Goal: Find contact information: Find contact information

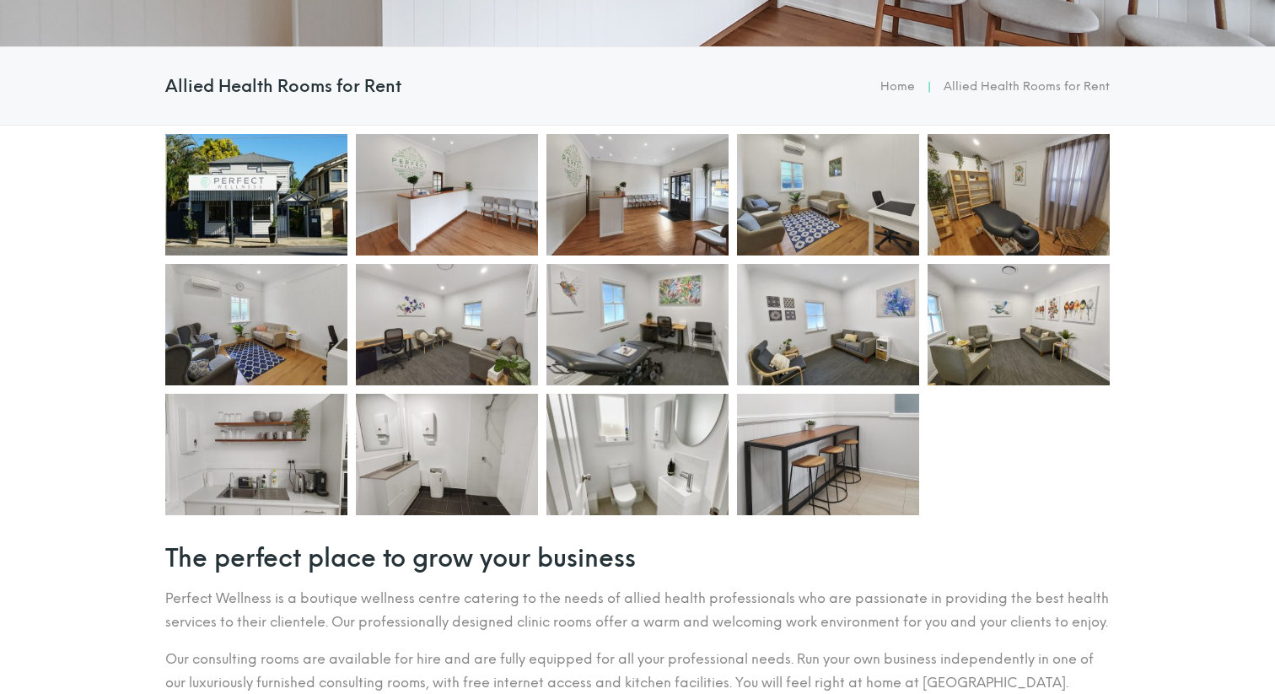
scroll to position [412, 0]
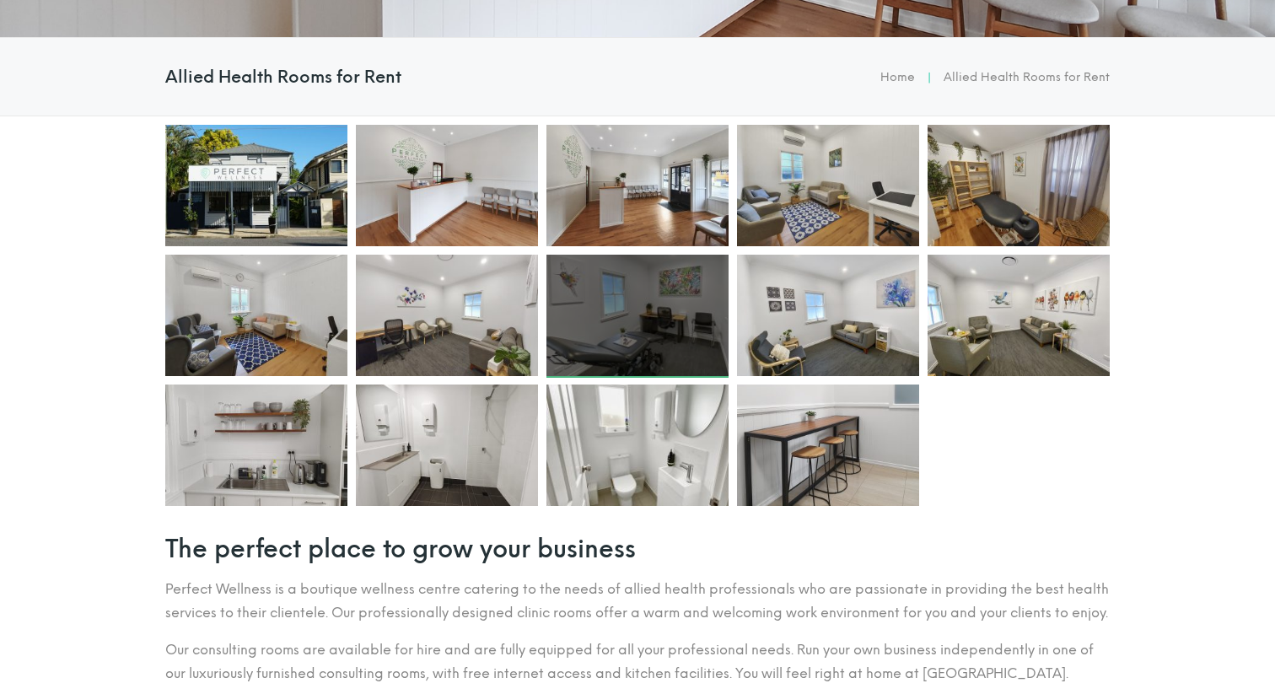
click at [649, 326] on div at bounding box center [638, 315] width 182 height 121
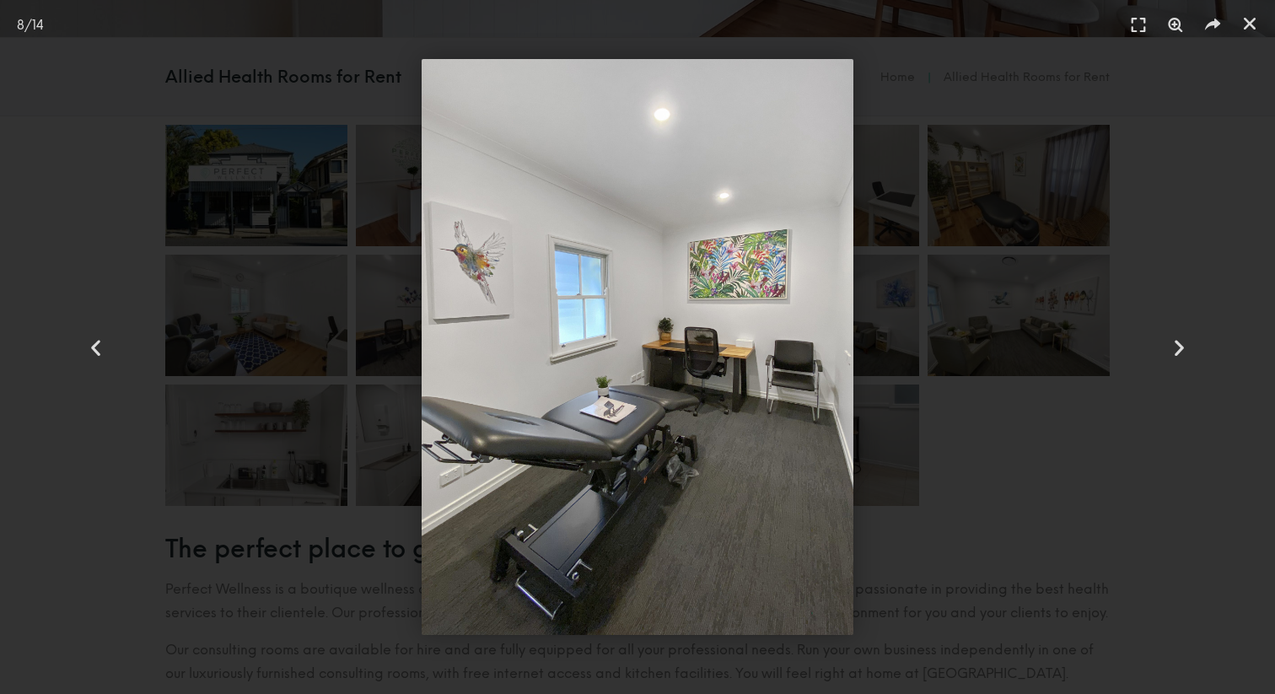
click at [1075, 219] on div at bounding box center [637, 347] width 1157 height 576
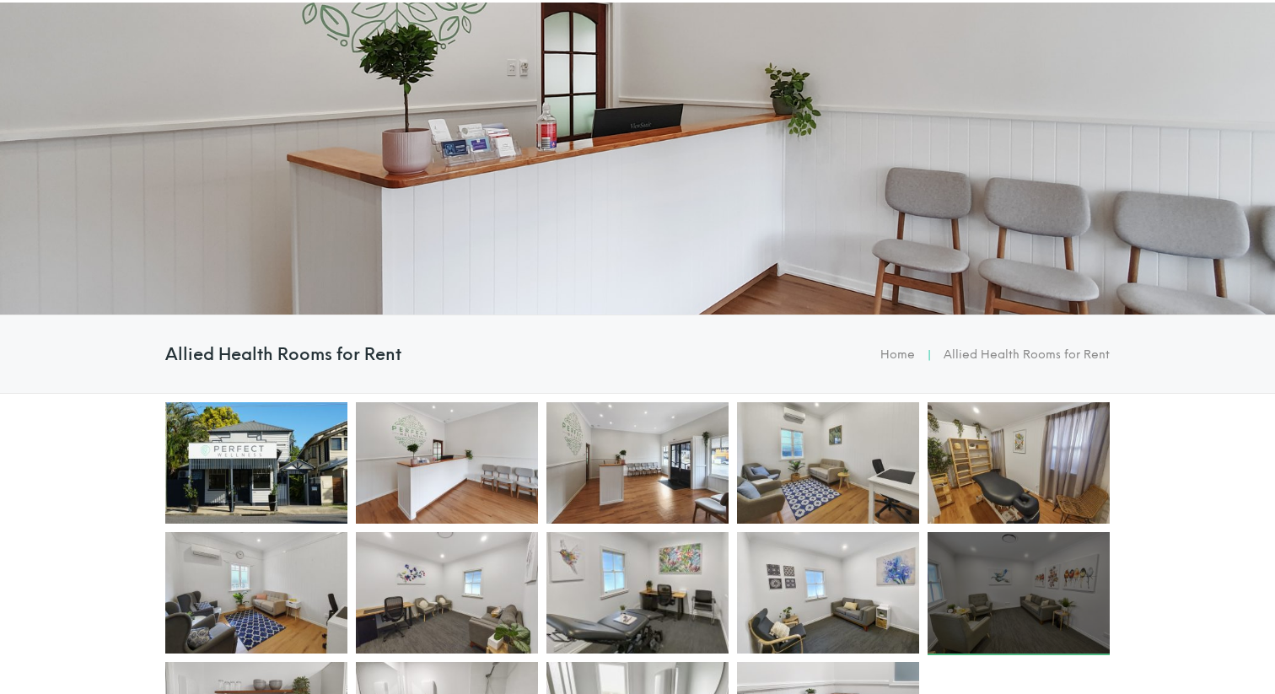
scroll to position [0, 0]
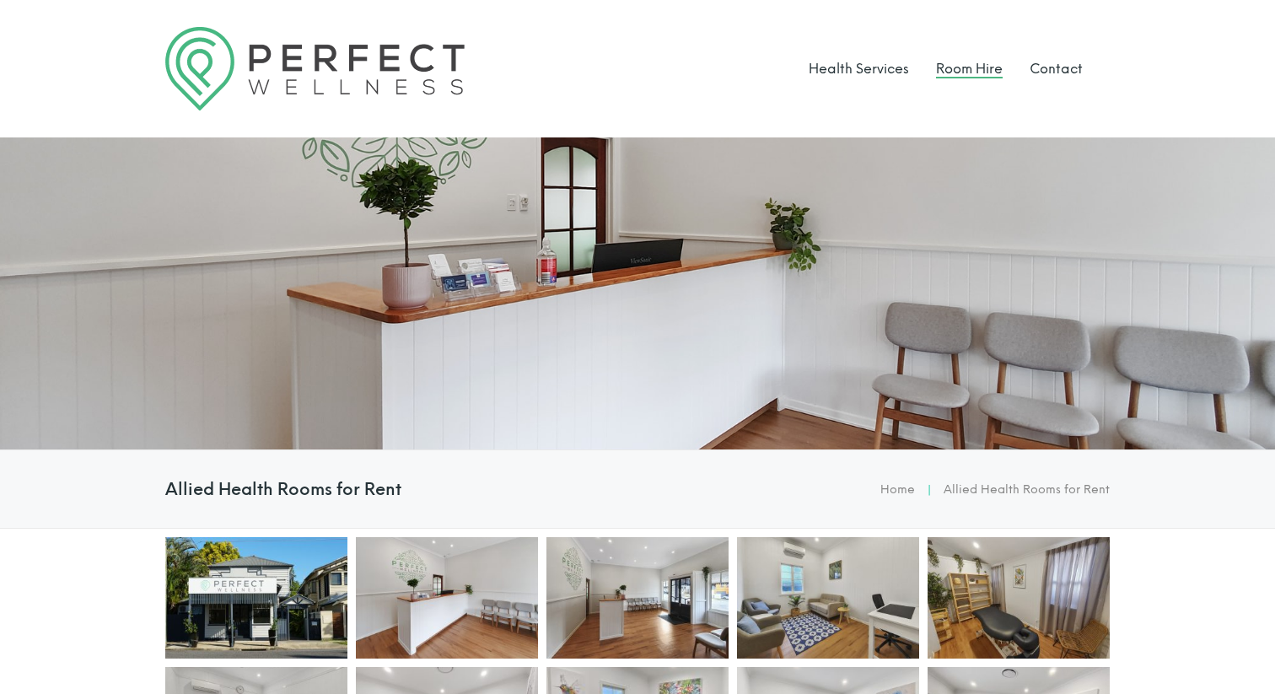
click at [978, 67] on link "Room Hire" at bounding box center [969, 69] width 67 height 16
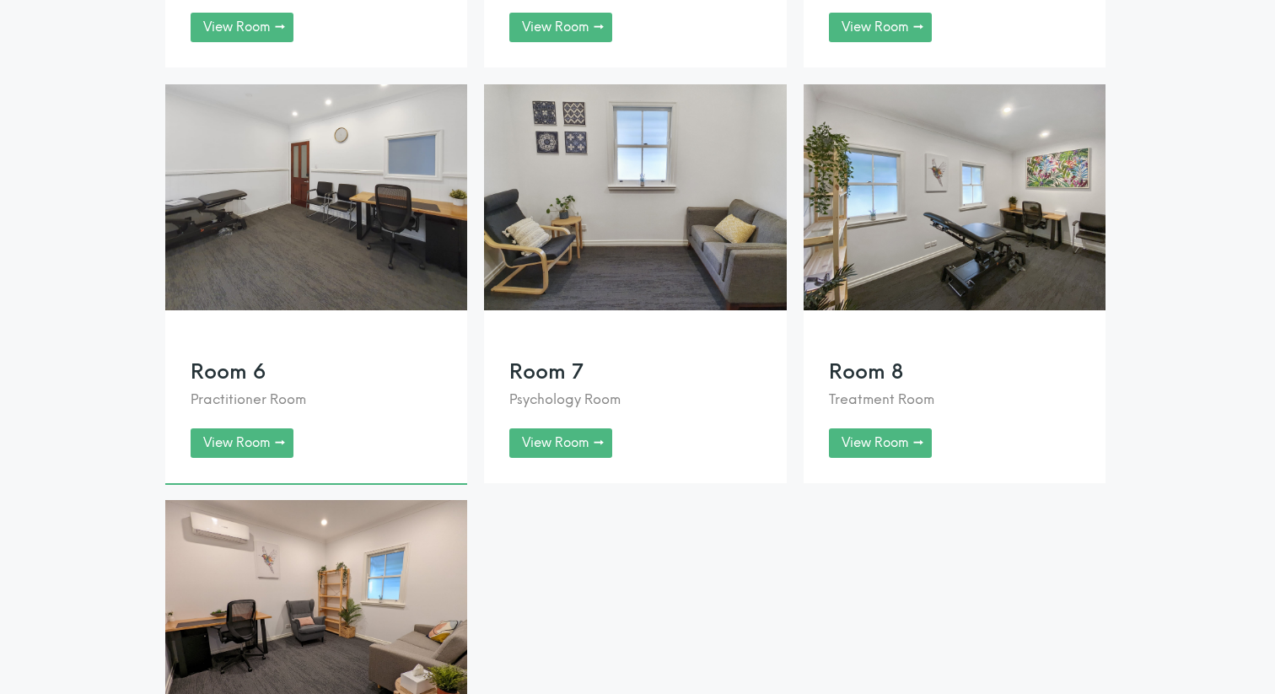
scroll to position [1816, 0]
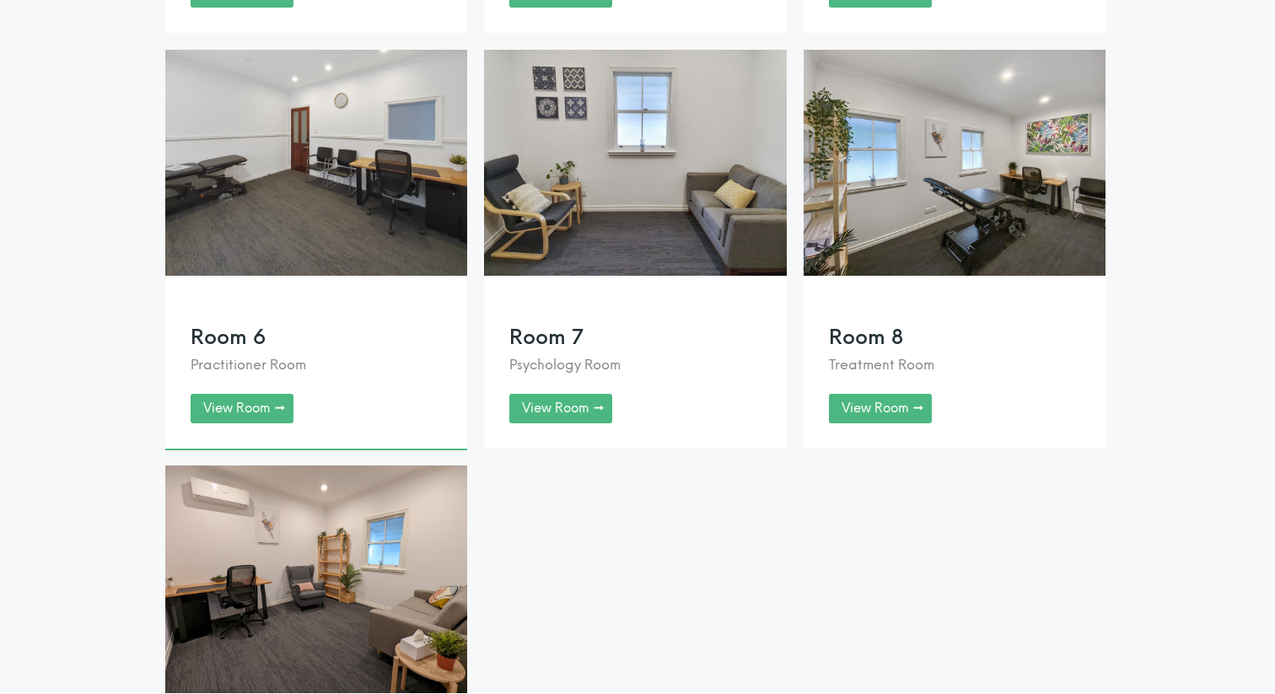
click at [247, 434] on link at bounding box center [316, 250] width 302 height 400
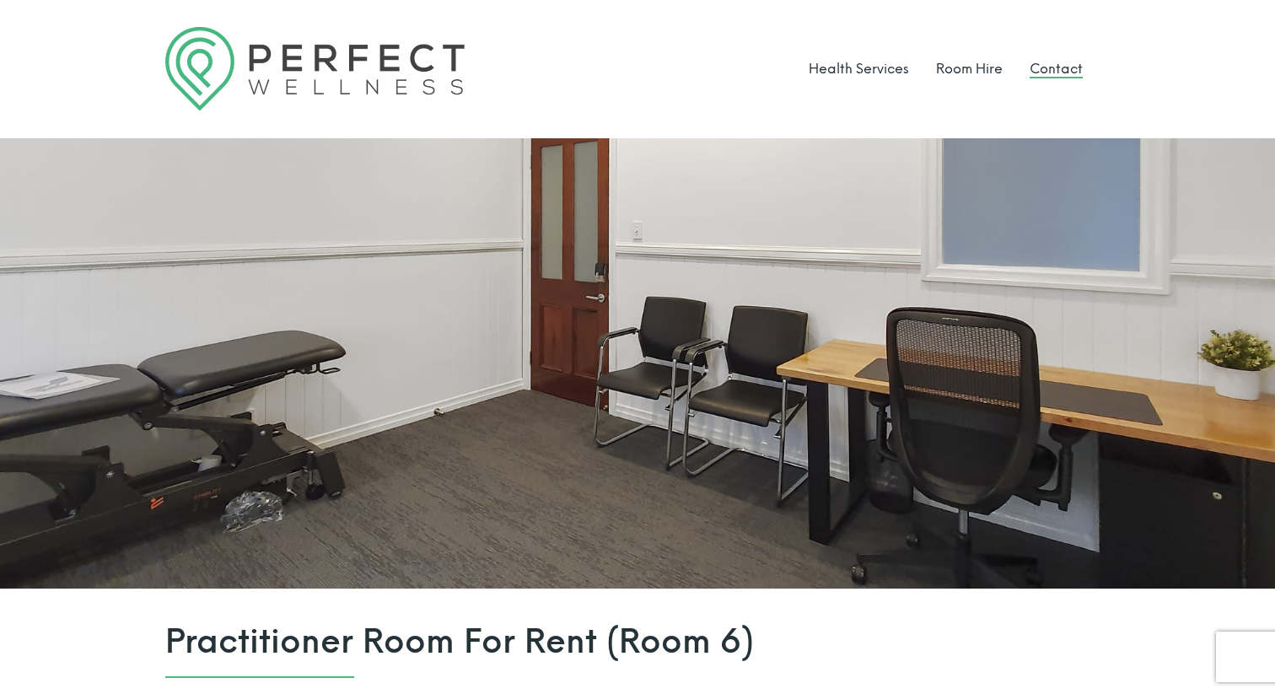
click at [1063, 67] on link "Contact" at bounding box center [1056, 69] width 53 height 16
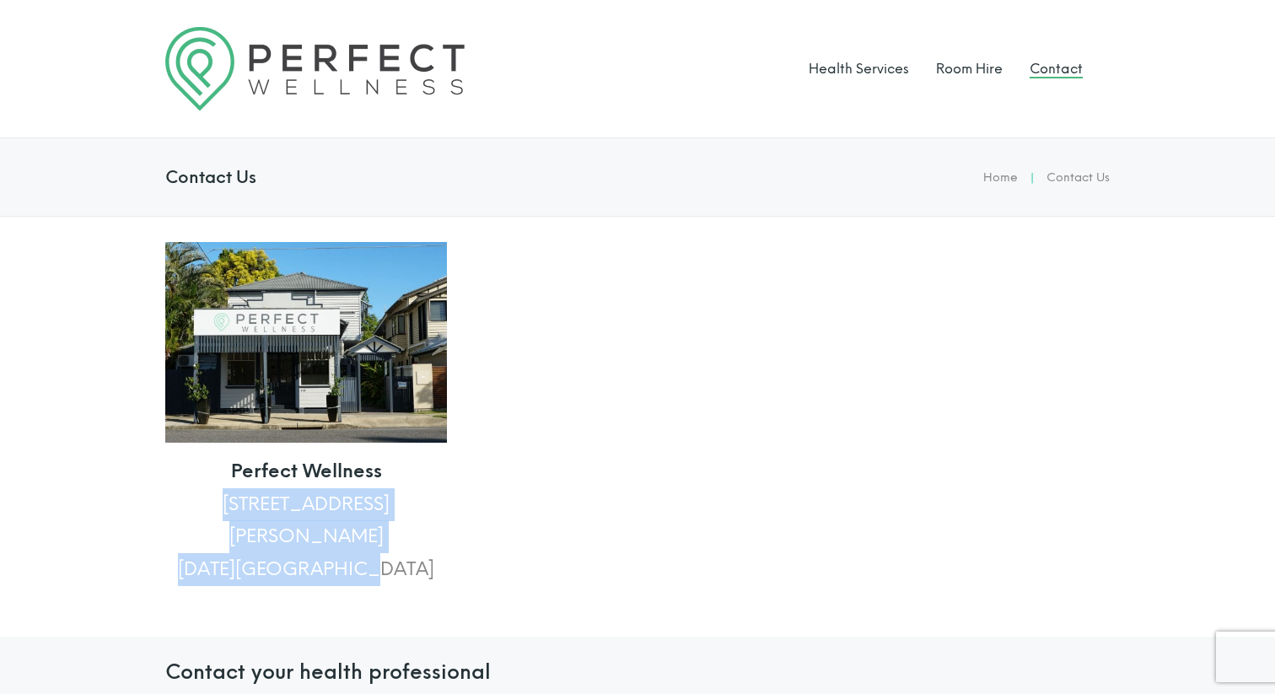
drag, startPoint x: 210, startPoint y: 506, endPoint x: 401, endPoint y: 539, distance: 194.3
click at [401, 539] on p "Perfect Wellness 148 Arthur Terrace Red Hill, QLD 4059" at bounding box center [306, 520] width 282 height 130
copy p "148 Arthur Terrace Red Hill, QLD 4059"
